Goal: Check status: Verify the current state of an ongoing process or item

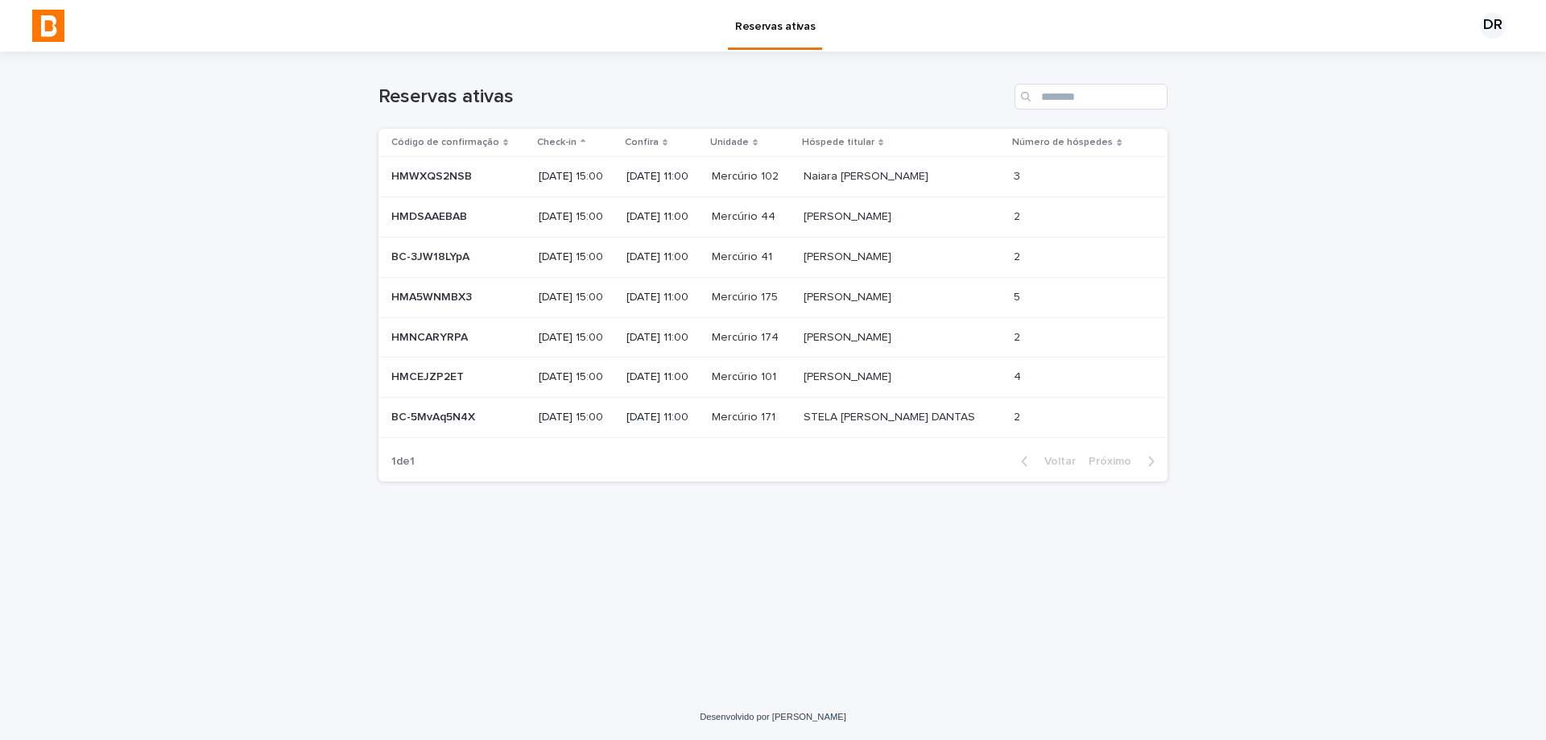
click at [1118, 73] on div "Reservas ativas" at bounding box center [773, 90] width 789 height 77
click at [1108, 87] on input "Procurar" at bounding box center [1091, 97] width 153 height 26
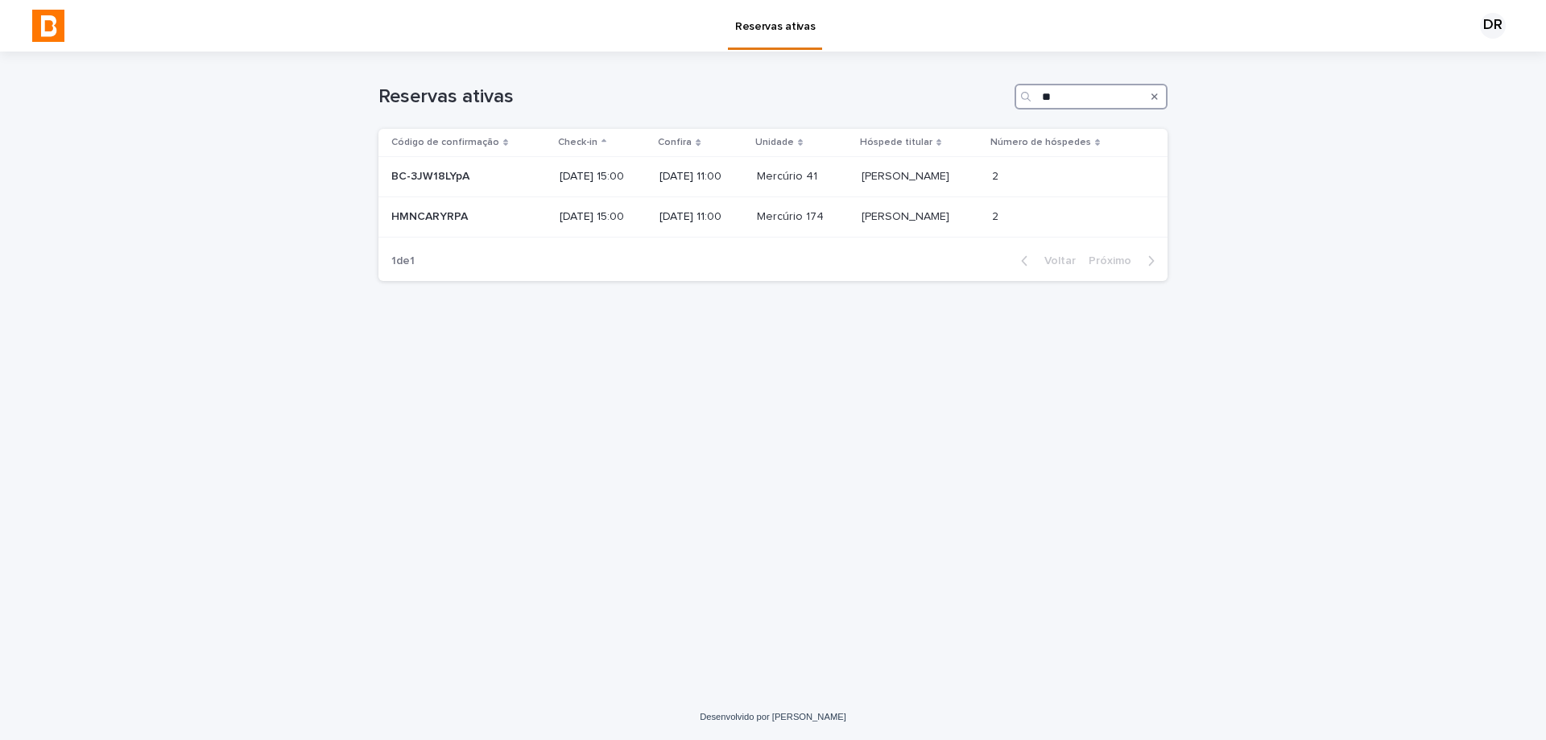
type input "*"
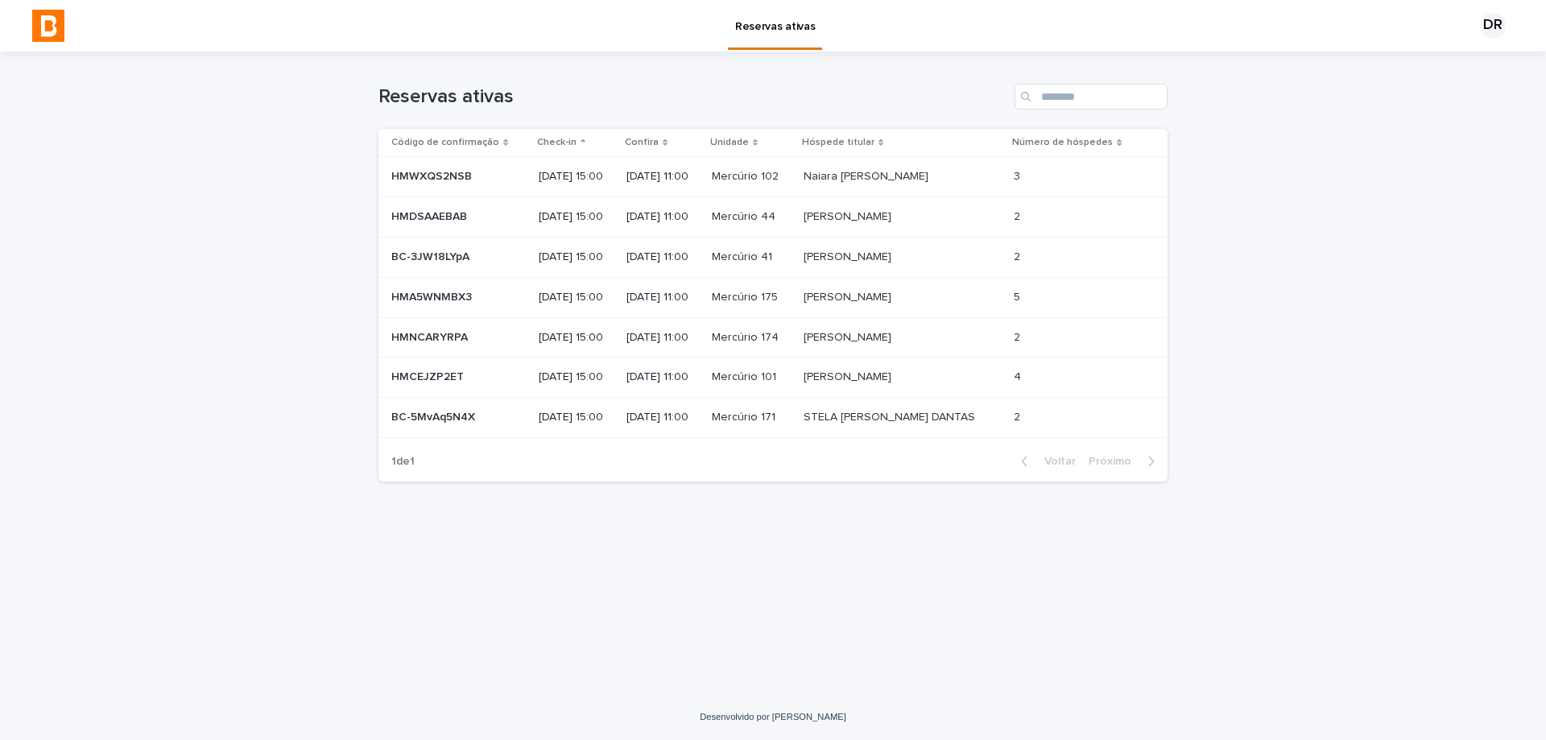
click at [1037, 420] on td "2 2" at bounding box center [1088, 418] width 160 height 40
